Goal: Transaction & Acquisition: Purchase product/service

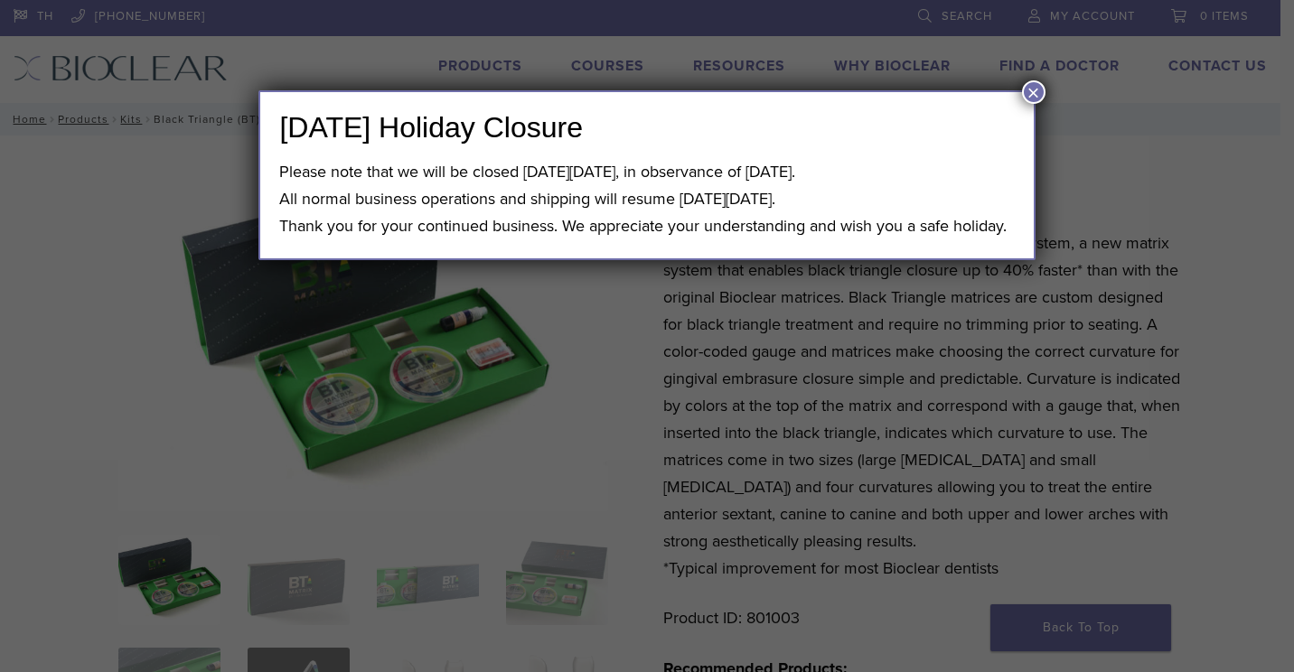
click at [1025, 97] on button "×" at bounding box center [1033, 91] width 23 height 23
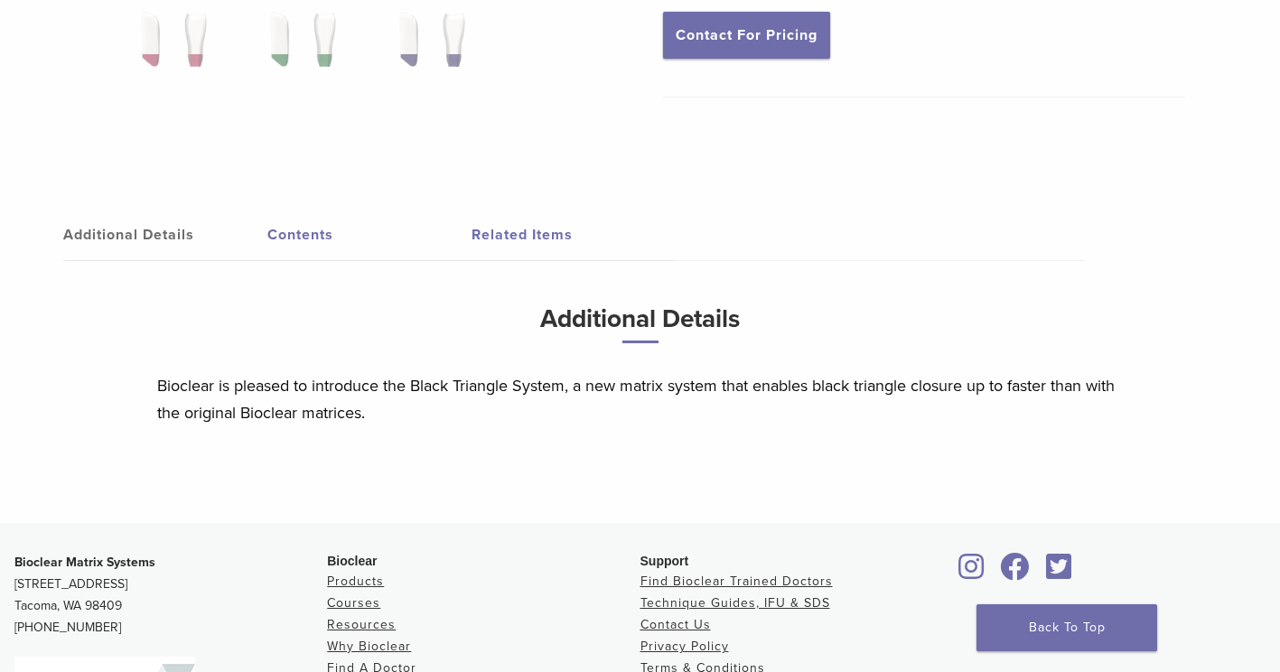
scroll to position [678, 0]
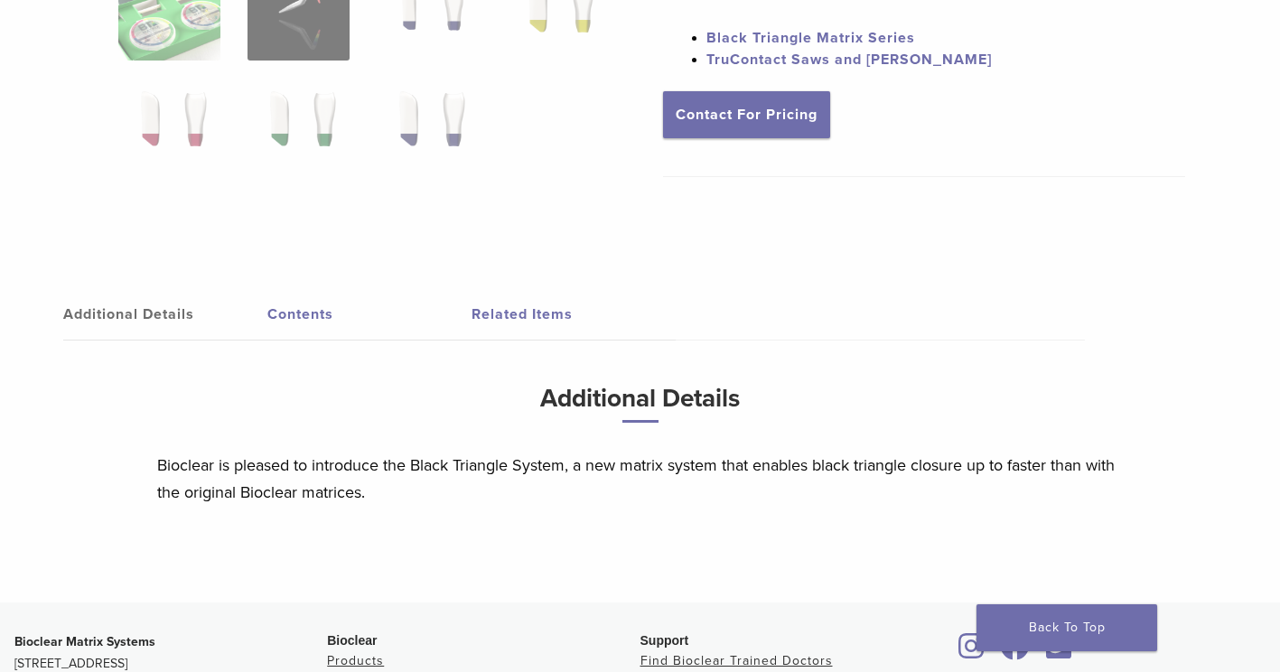
click at [287, 317] on link "Contents" at bounding box center [369, 314] width 204 height 51
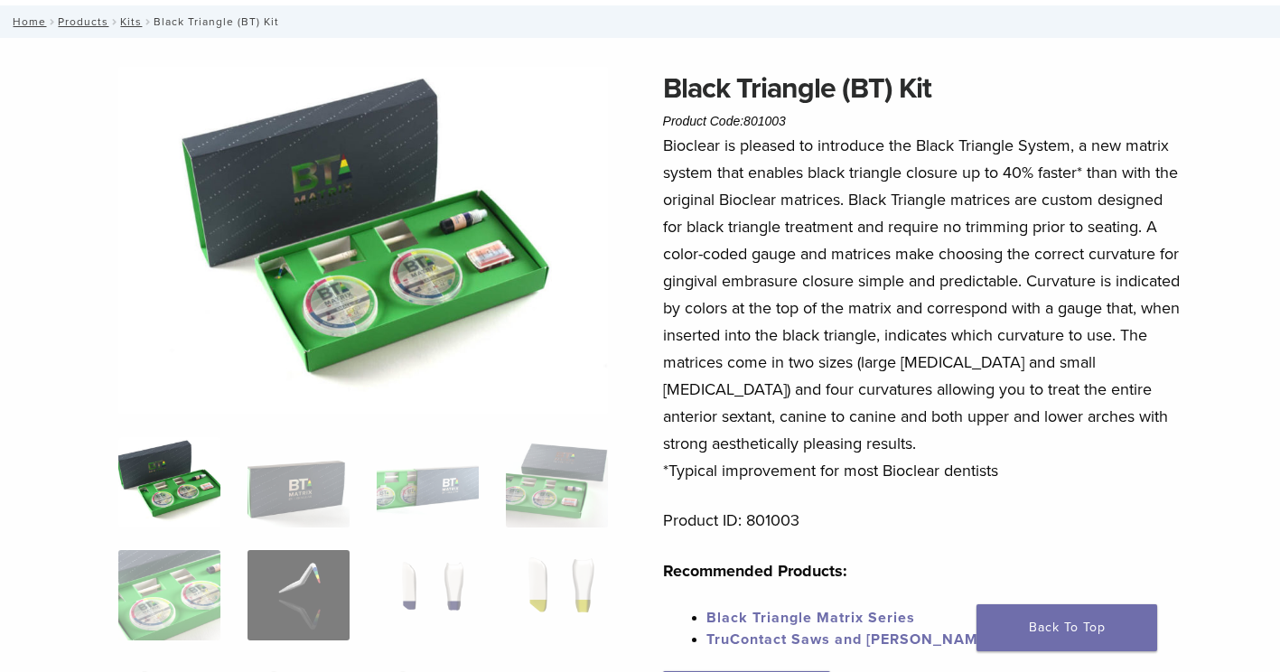
scroll to position [0, 0]
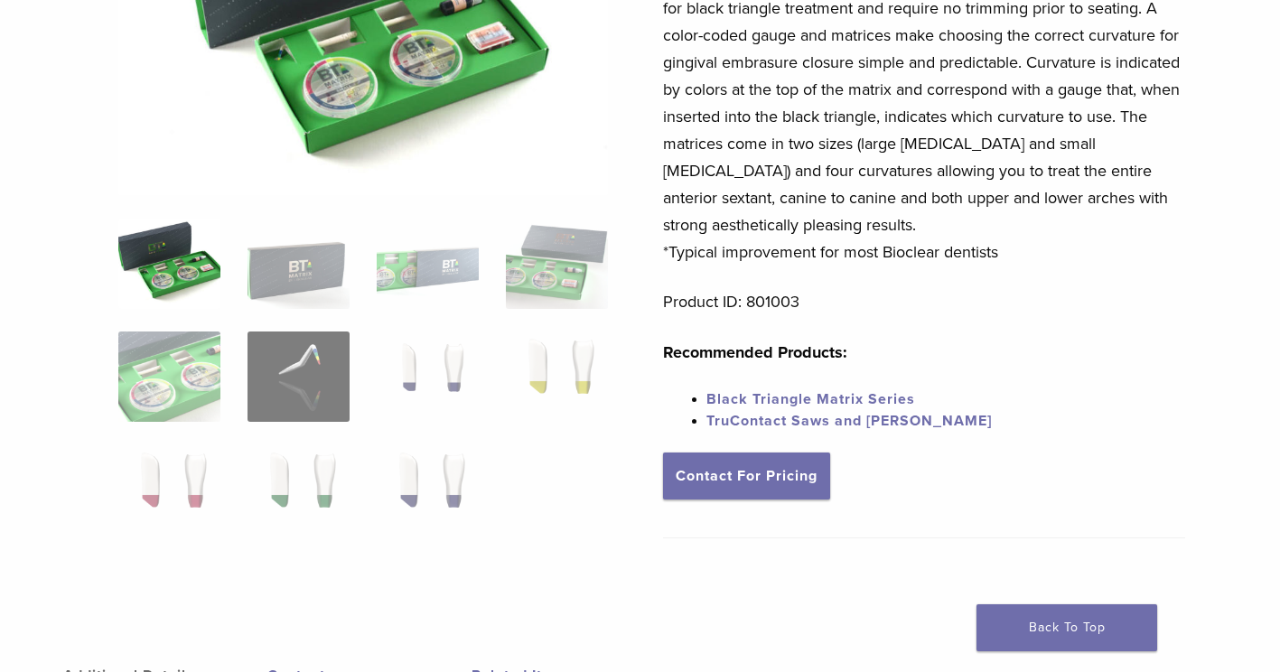
scroll to position [316, 0]
click at [281, 292] on img at bounding box center [299, 264] width 102 height 90
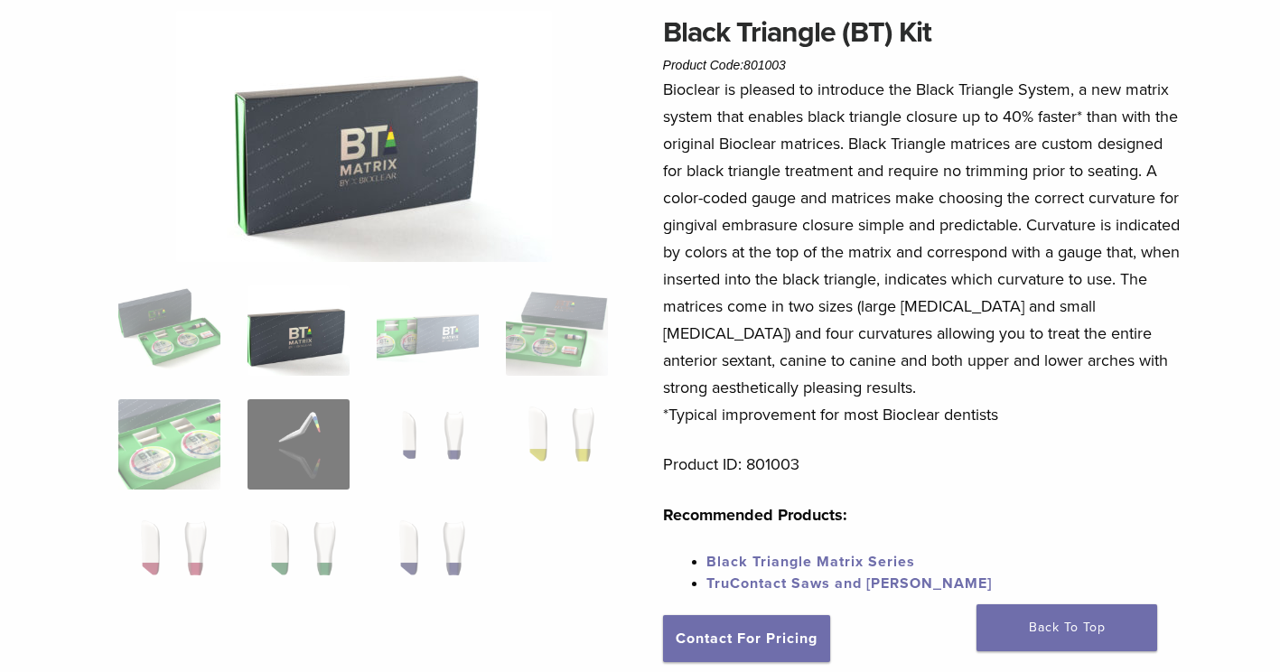
scroll to position [0, 0]
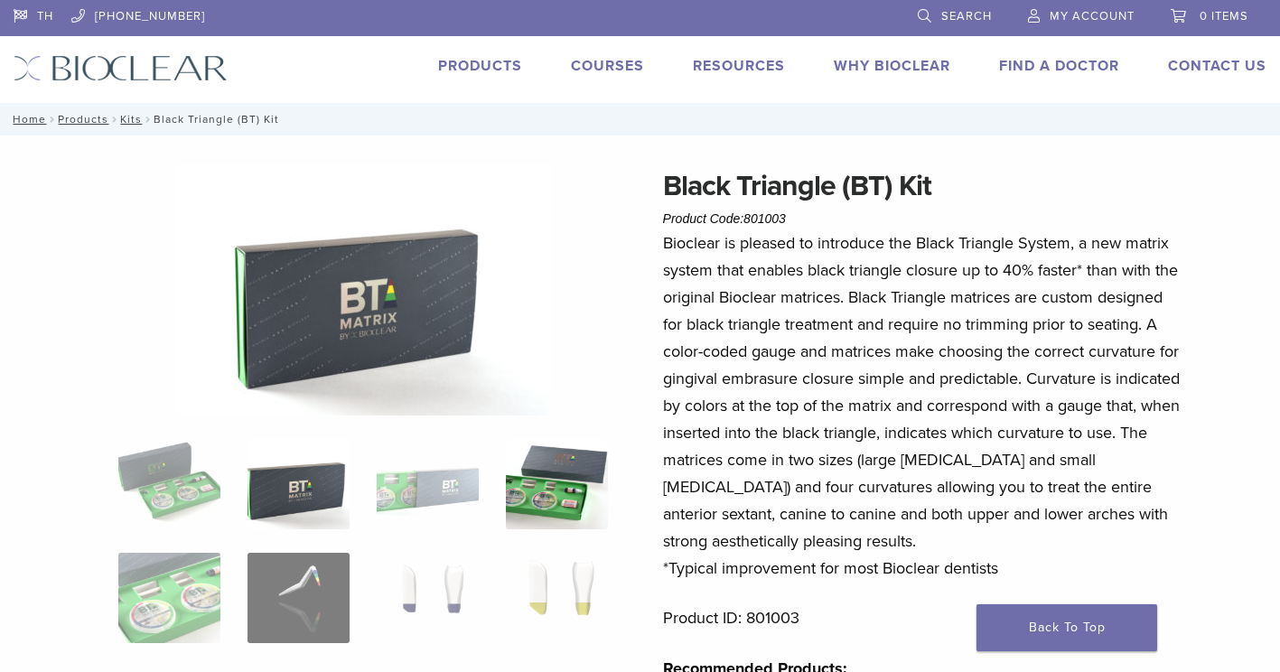
click at [547, 486] on img at bounding box center [557, 484] width 102 height 90
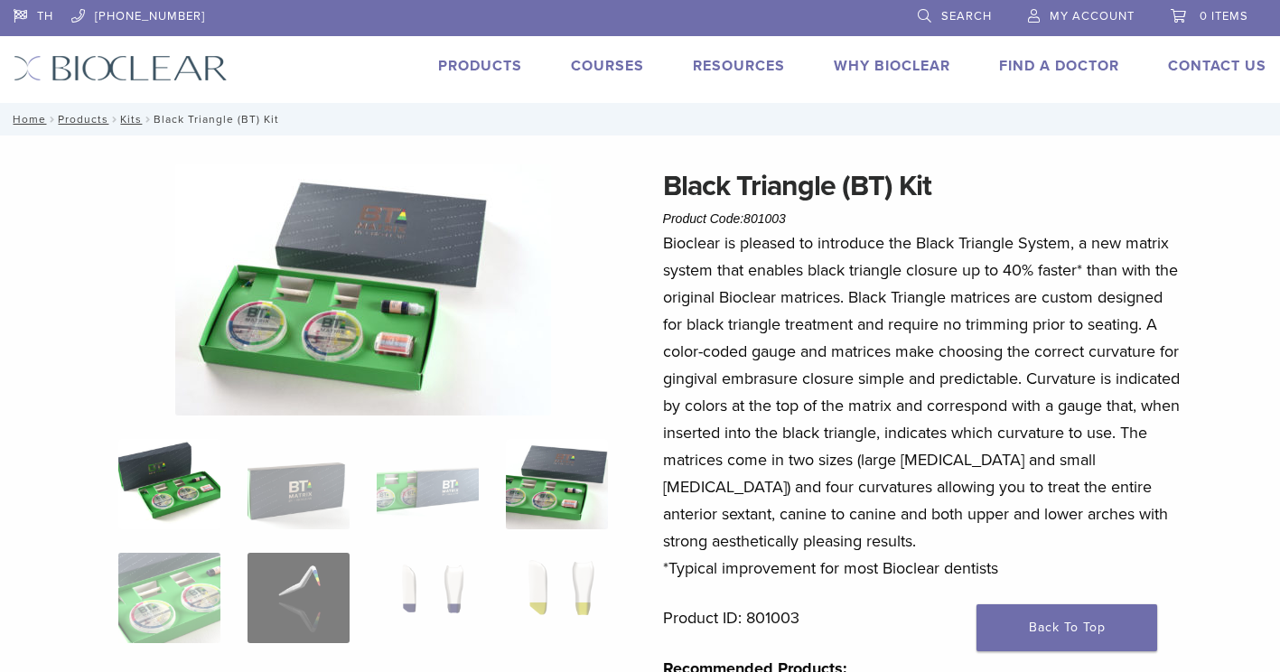
click at [142, 480] on img at bounding box center [169, 484] width 102 height 90
